Goal: Navigation & Orientation: Understand site structure

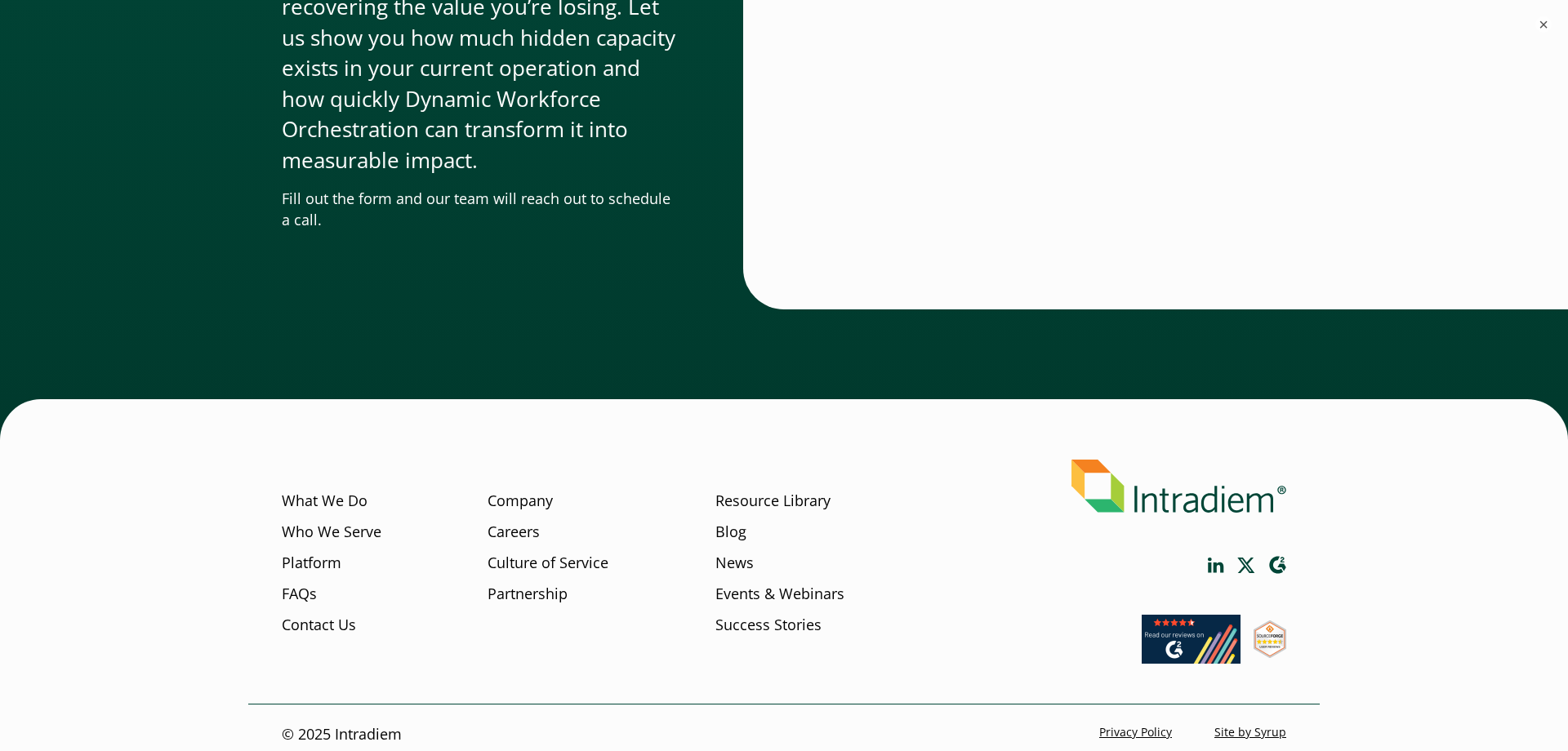
scroll to position [5538, 0]
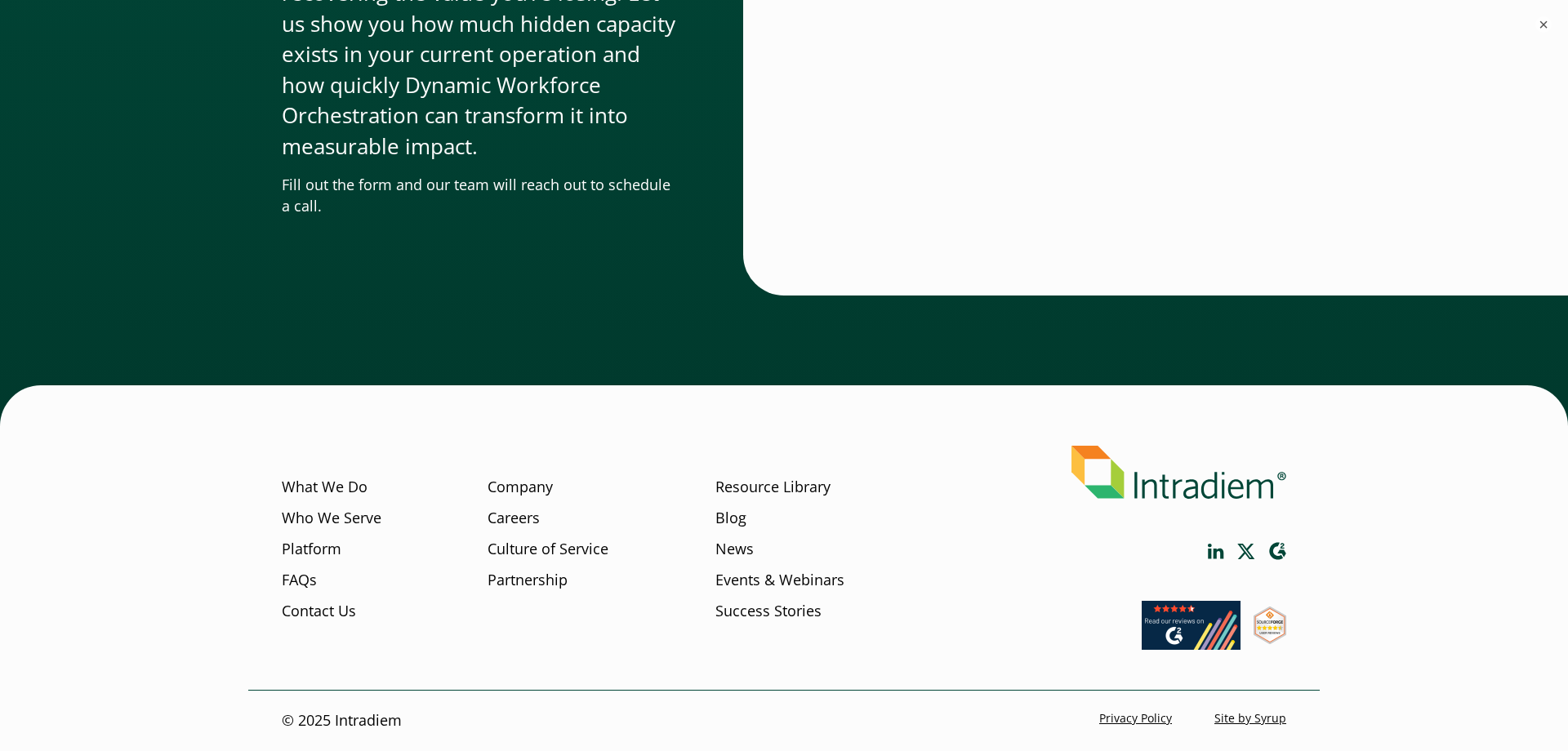
click at [736, 421] on div "Start a Conversation Don’t wait another day to begin recovering the value you’r…" at bounding box center [784, 107] width 1568 height 638
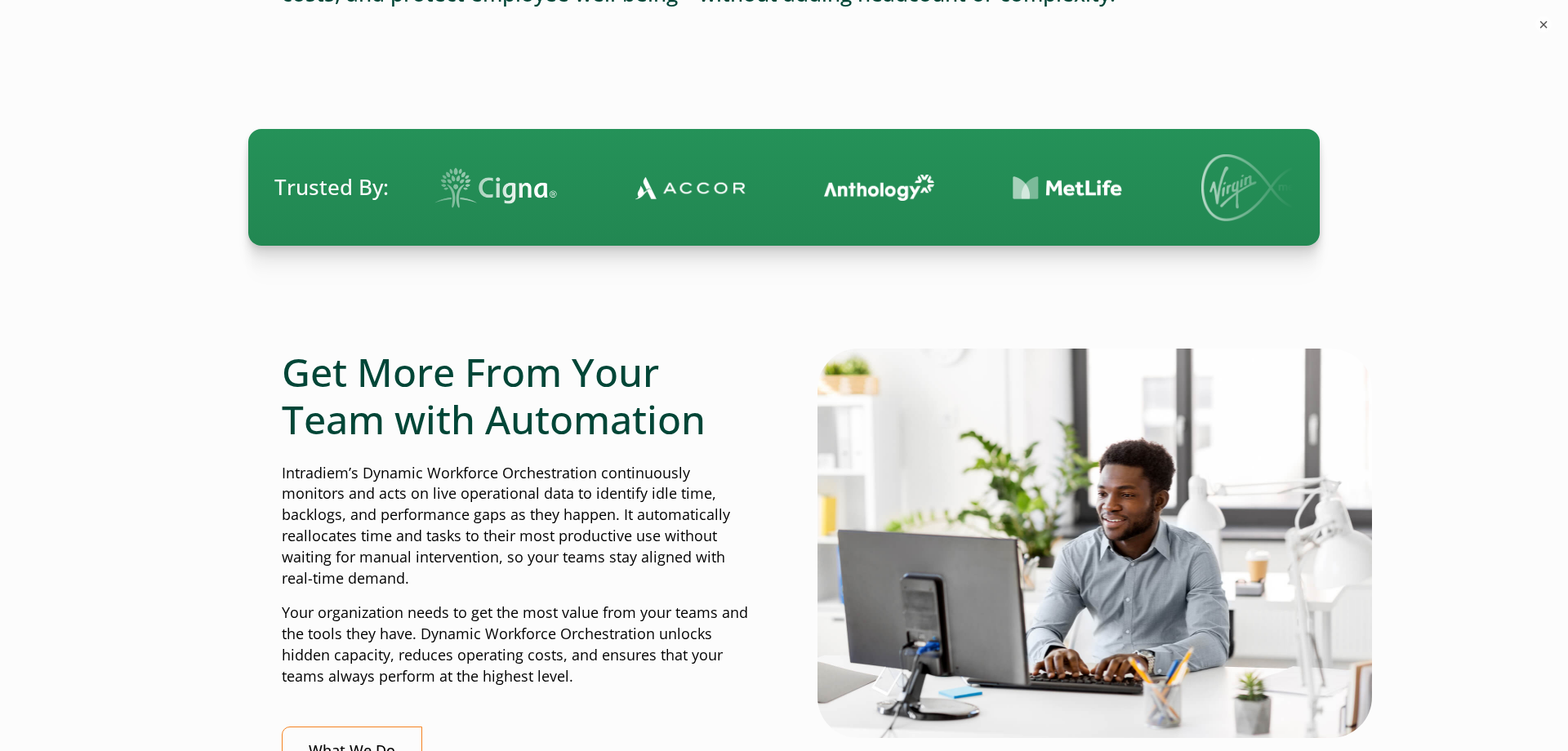
scroll to position [0, 0]
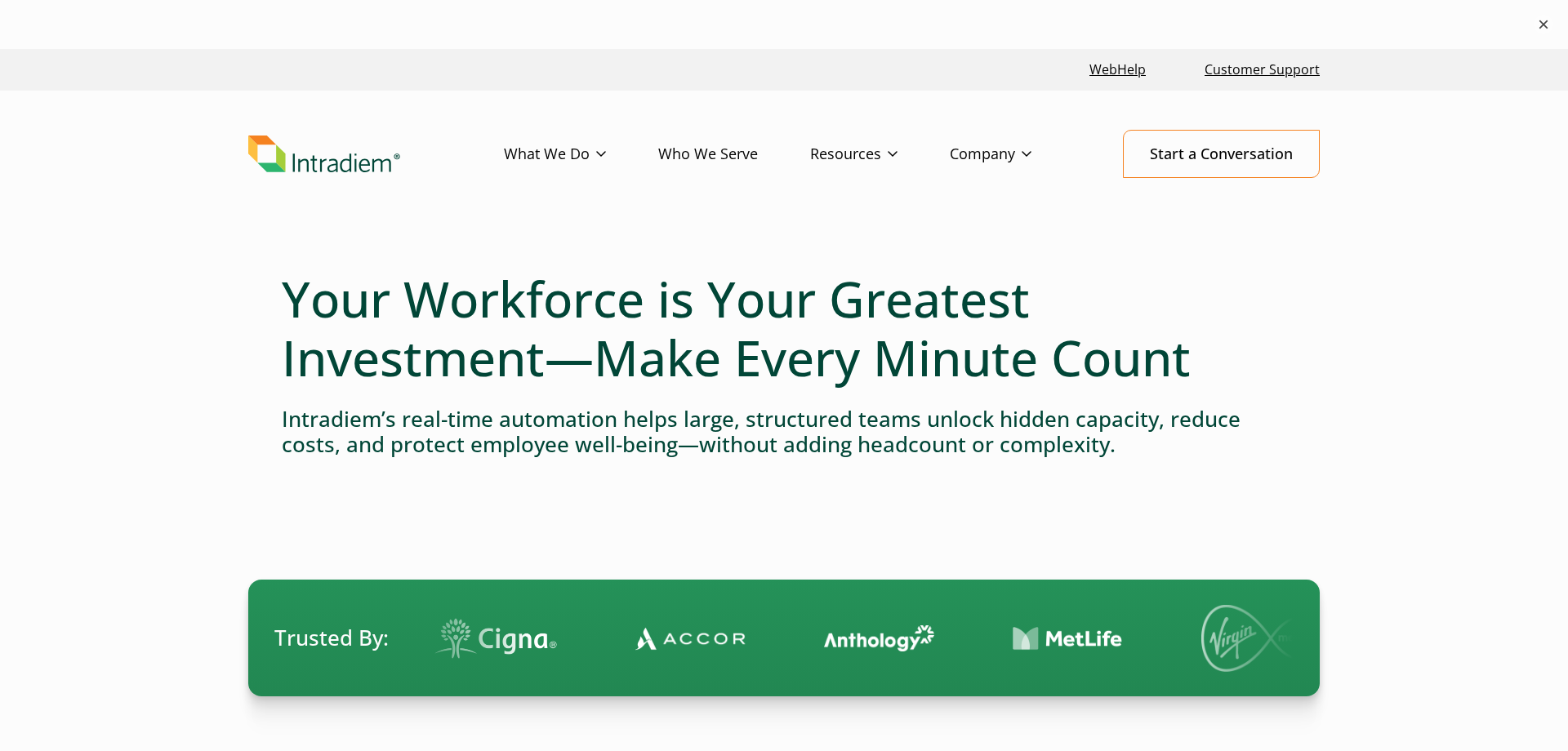
click at [1547, 26] on button "×" at bounding box center [1543, 24] width 20 height 20
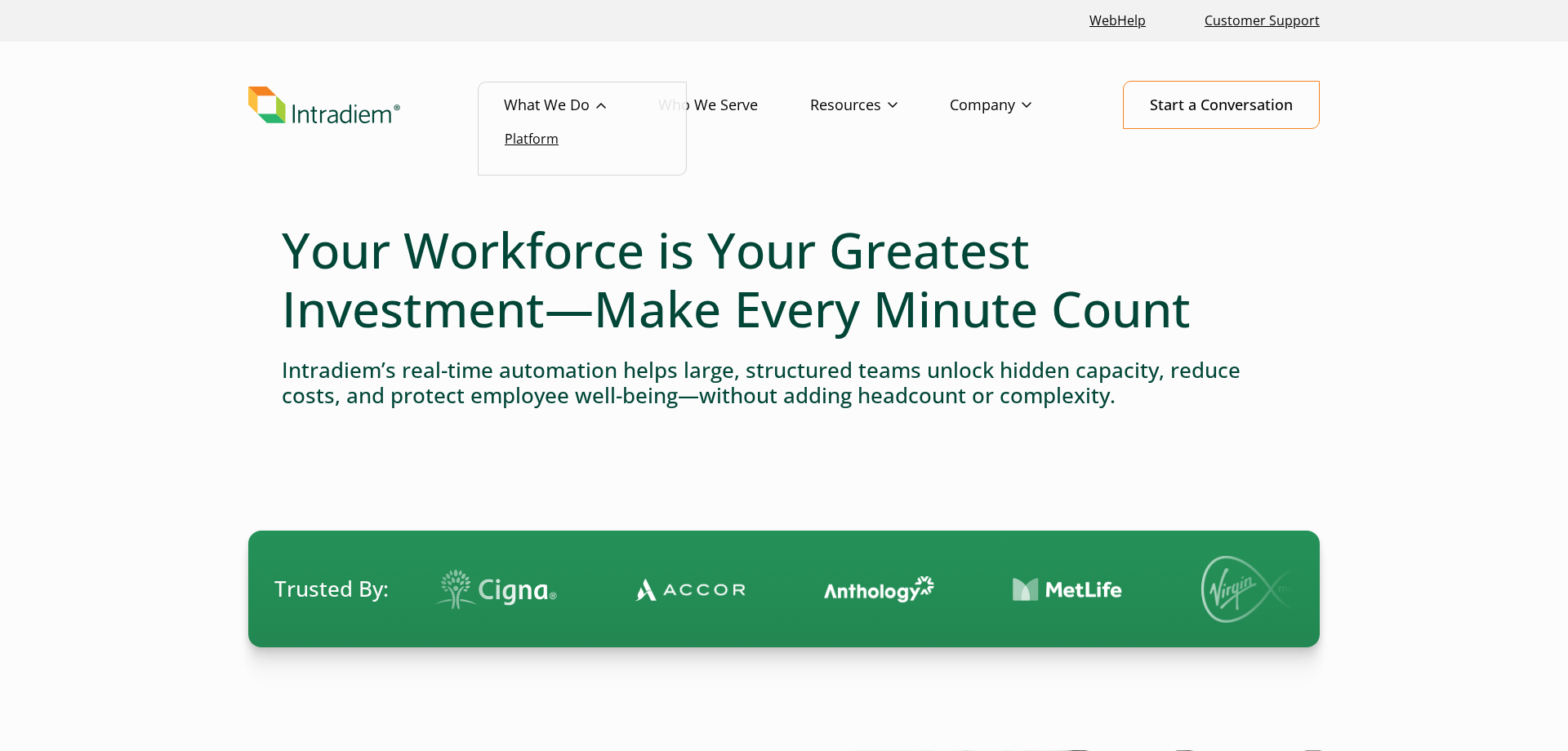
click at [538, 139] on link "Platform" at bounding box center [532, 138] width 54 height 18
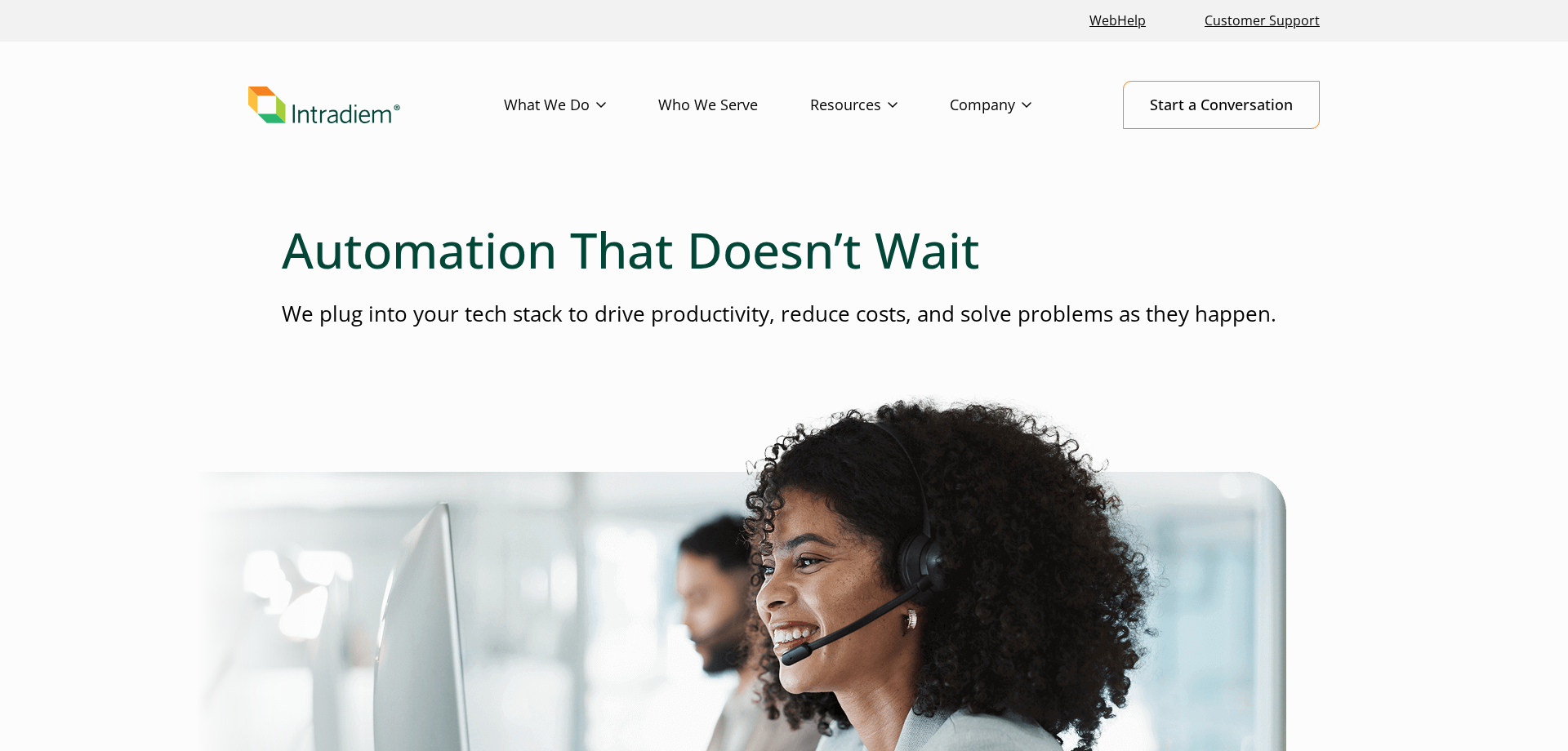
click at [704, 93] on link "Who We Serve" at bounding box center [734, 105] width 152 height 47
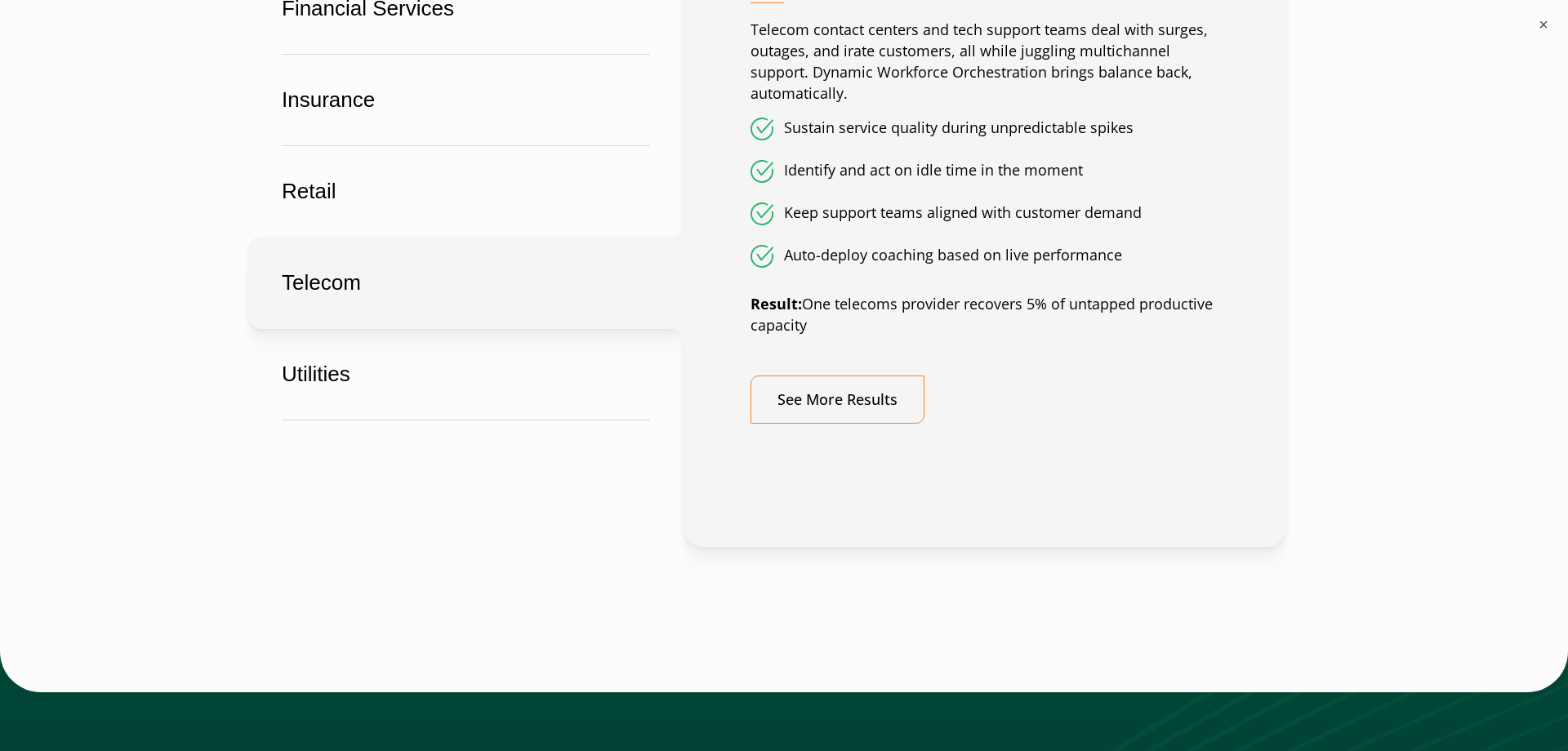
scroll to position [1058, 0]
